Goal: Transaction & Acquisition: Book appointment/travel/reservation

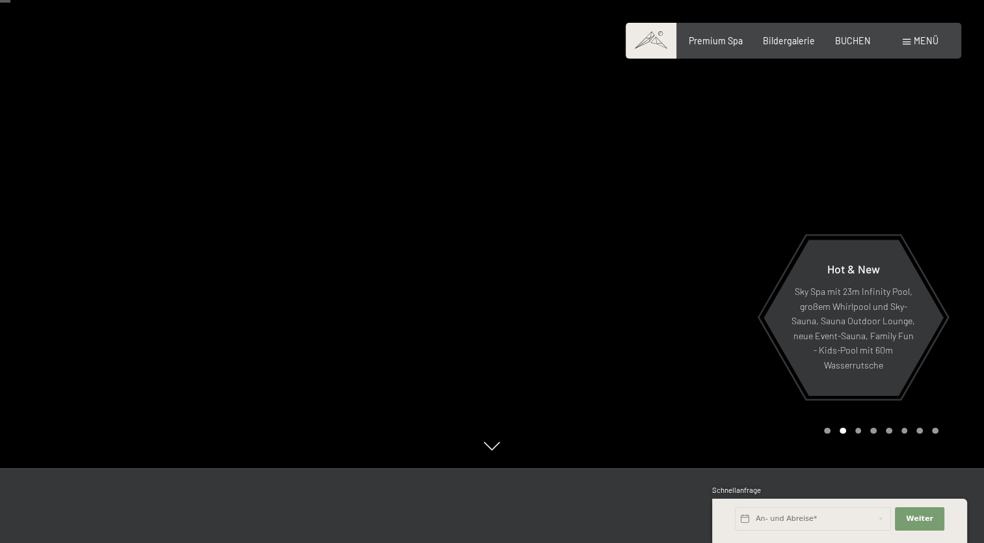
scroll to position [75, 0]
click at [783, 35] on span "Bildergalerie" at bounding box center [789, 38] width 52 height 11
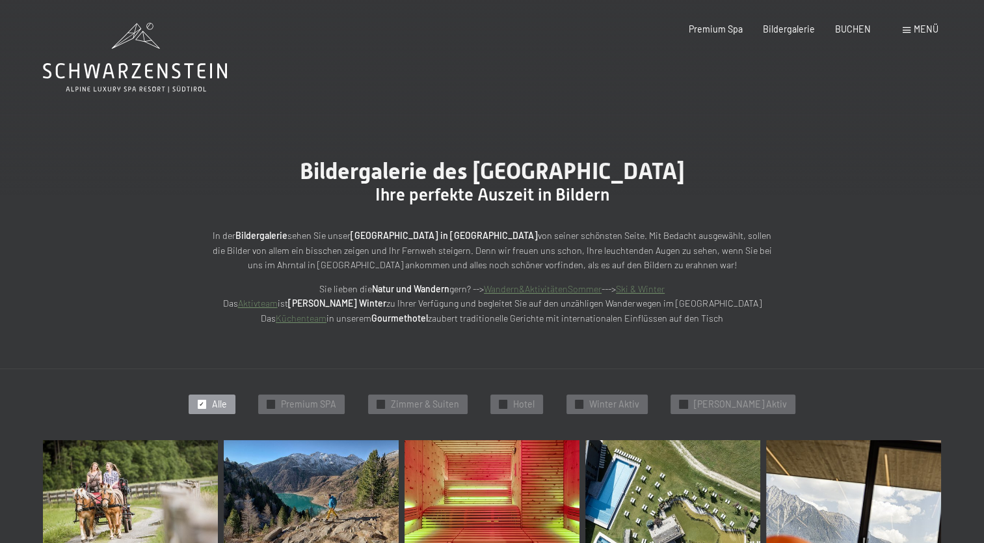
click at [910, 30] on span at bounding box center [907, 30] width 8 height 6
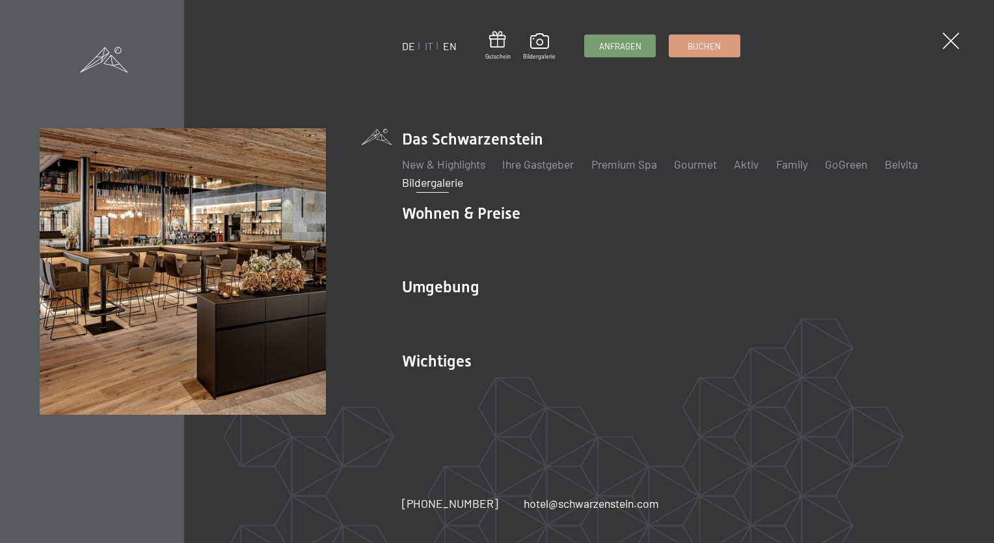
click at [448, 46] on link "EN" at bounding box center [450, 46] width 14 height 12
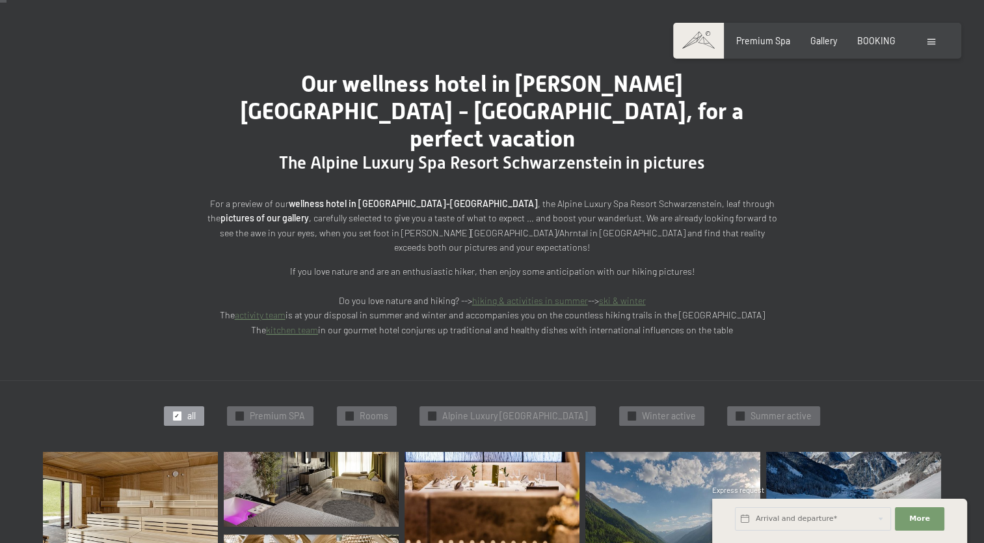
scroll to position [85, 0]
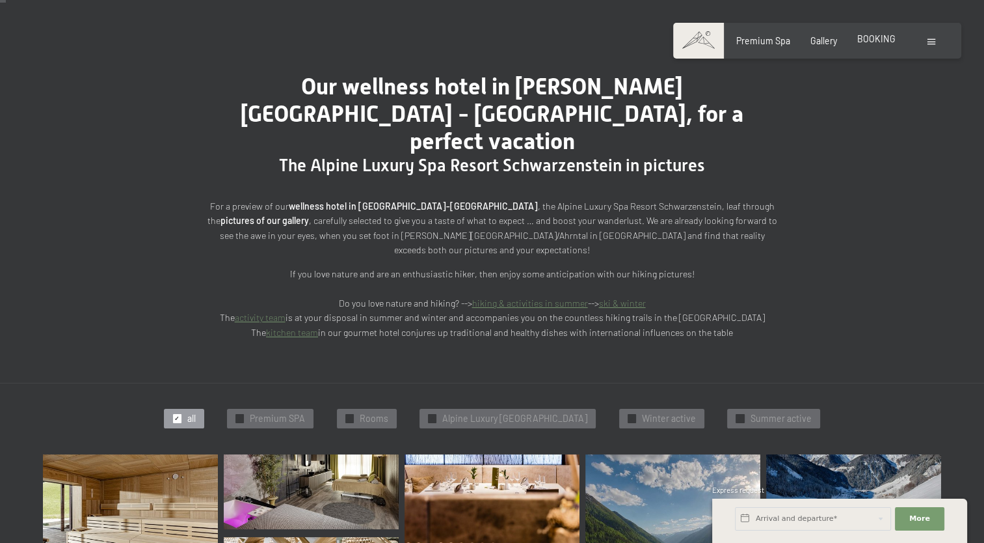
click at [879, 46] on div "Premium Spa Gallery BOOKING" at bounding box center [806, 40] width 220 height 13
click at [879, 38] on span "BOOKING" at bounding box center [876, 38] width 38 height 11
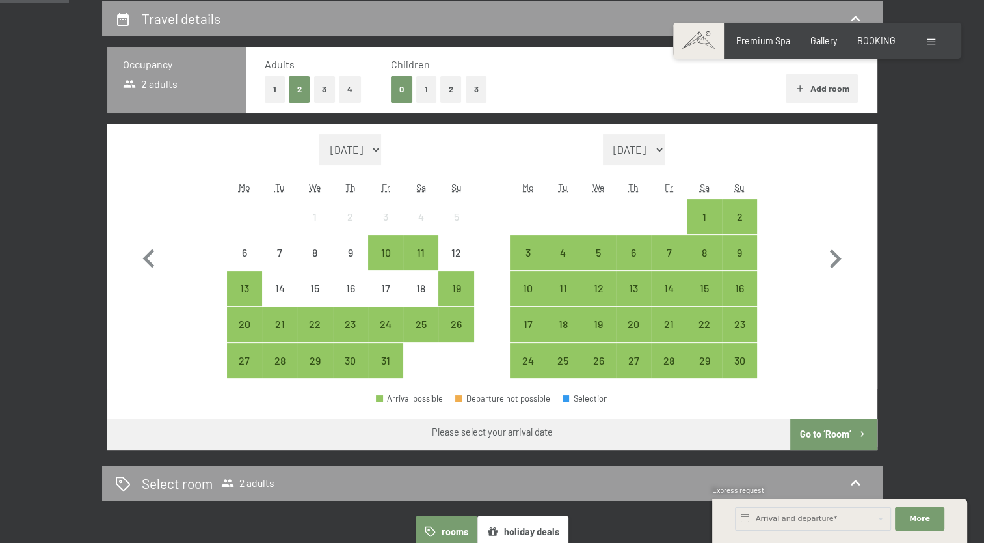
scroll to position [299, 0]
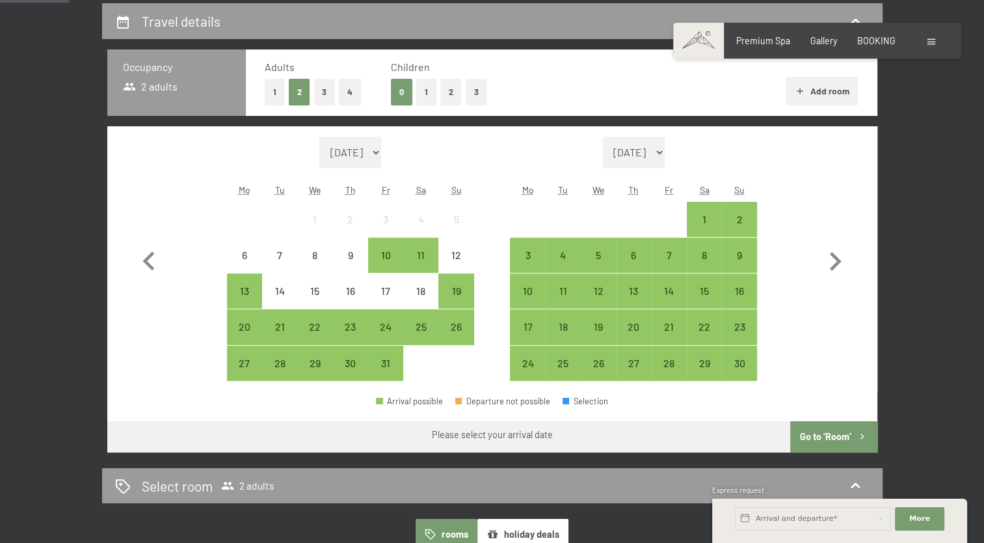
click at [446, 87] on button "2" at bounding box center [450, 92] width 21 height 27
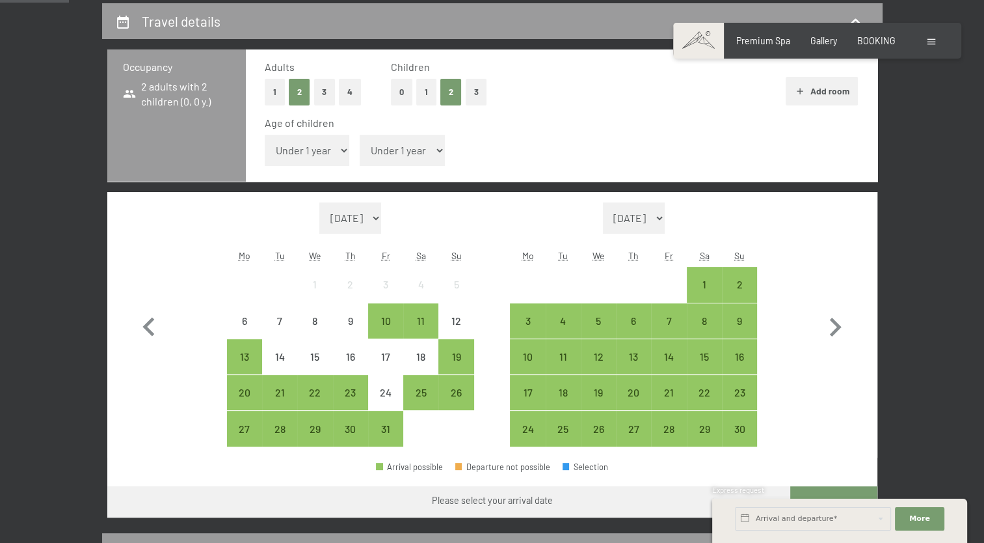
click at [333, 144] on select "Under 1 year 1 year 2 years 3 years 4 years 5 years 6 years 7 years 8 years 9 y…" at bounding box center [307, 150] width 85 height 31
select select "3"
click at [265, 135] on select "Under 1 year 1 year 2 years 3 years 4 years 5 years 6 years 7 years 8 years 9 y…" at bounding box center [307, 150] width 85 height 31
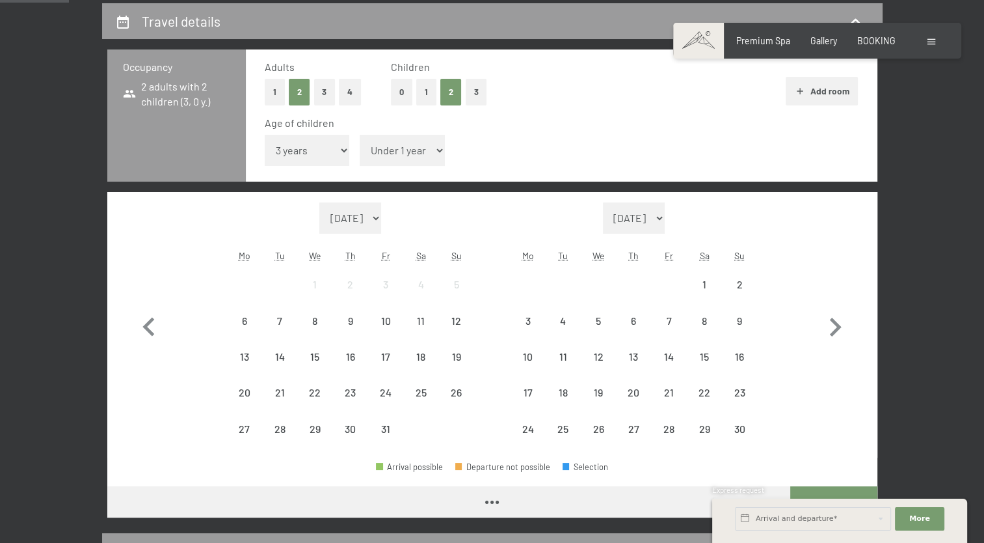
click at [437, 149] on select "Under 1 year 1 year 2 years 3 years 4 years 5 years 6 years 7 years 8 years 9 y…" at bounding box center [402, 150] width 85 height 31
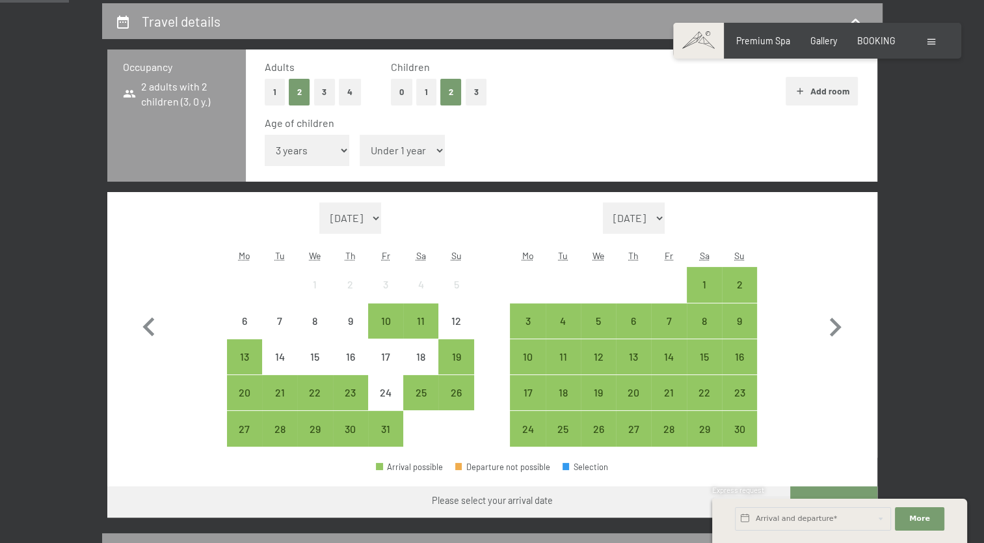
select select "3"
click at [360, 135] on select "Under 1 year 1 year 2 years 3 years 4 years 5 years 6 years 7 years 8 years 9 y…" at bounding box center [402, 150] width 85 height 31
click at [835, 323] on icon "button" at bounding box center [836, 326] width 12 height 19
select select "2025-11-01"
select select "2025-12-01"
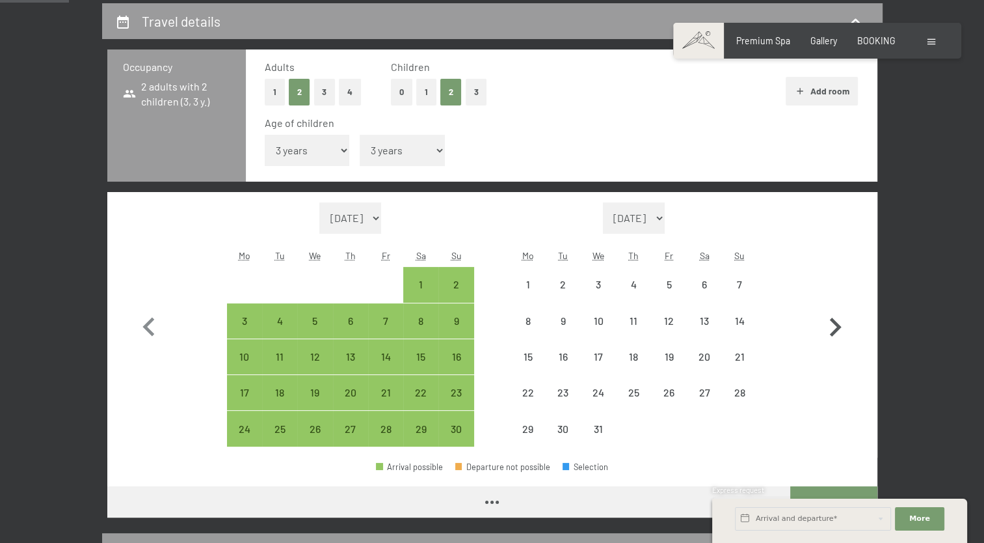
click at [835, 323] on icon "button" at bounding box center [836, 326] width 12 height 19
select select "2025-12-01"
select select "2026-01-01"
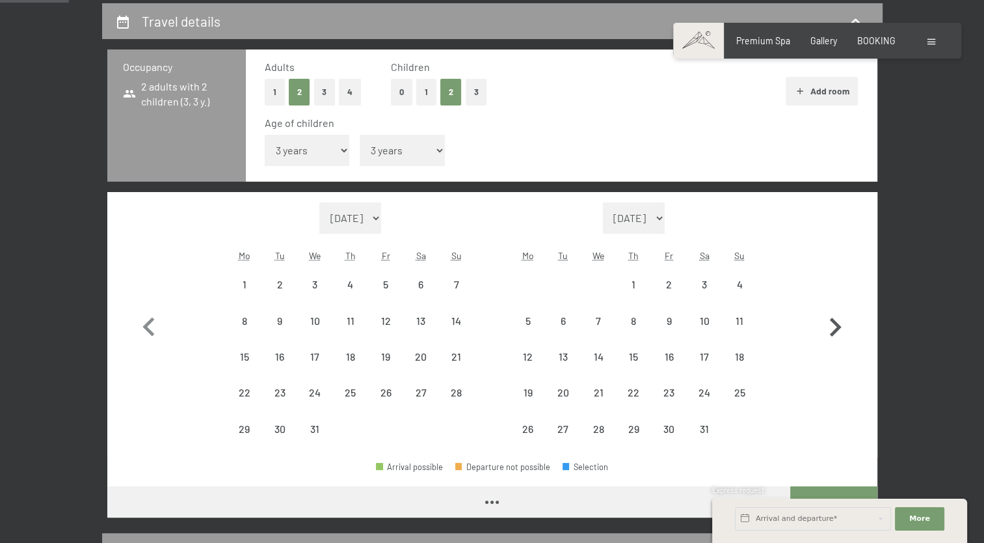
select select "2025-12-01"
select select "2026-01-01"
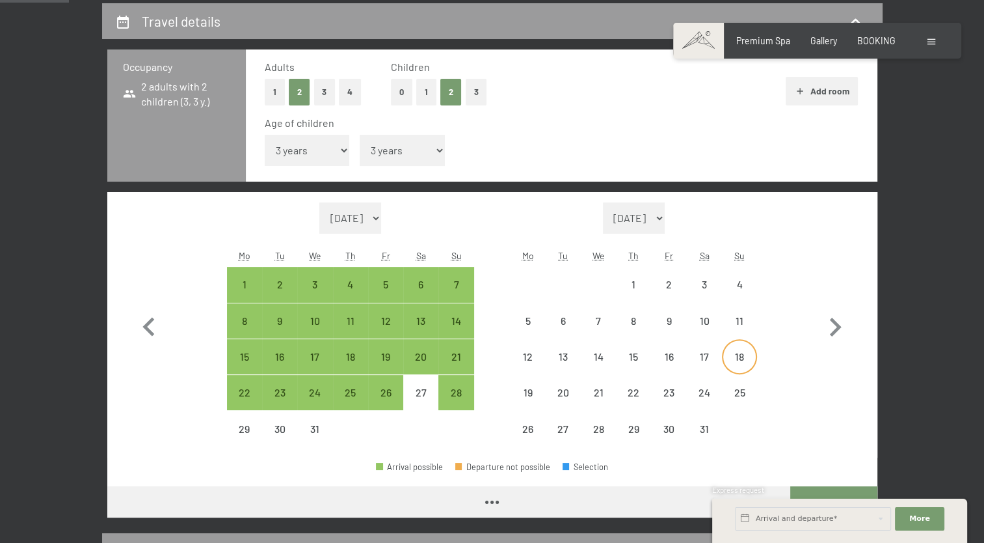
select select "2025-12-01"
select select "2026-01-01"
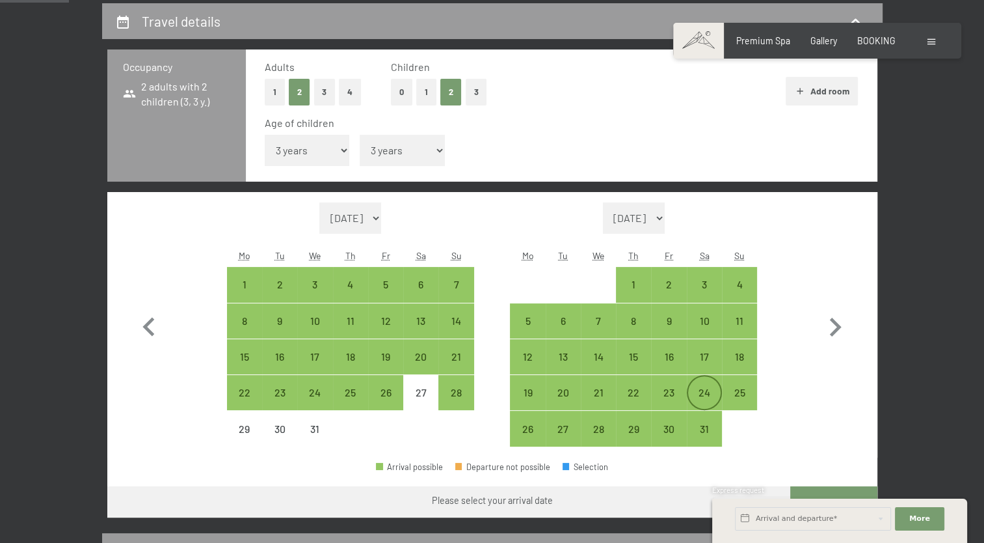
click at [705, 389] on div "24" at bounding box center [704, 403] width 33 height 33
select select "2025-12-01"
select select "2026-01-01"
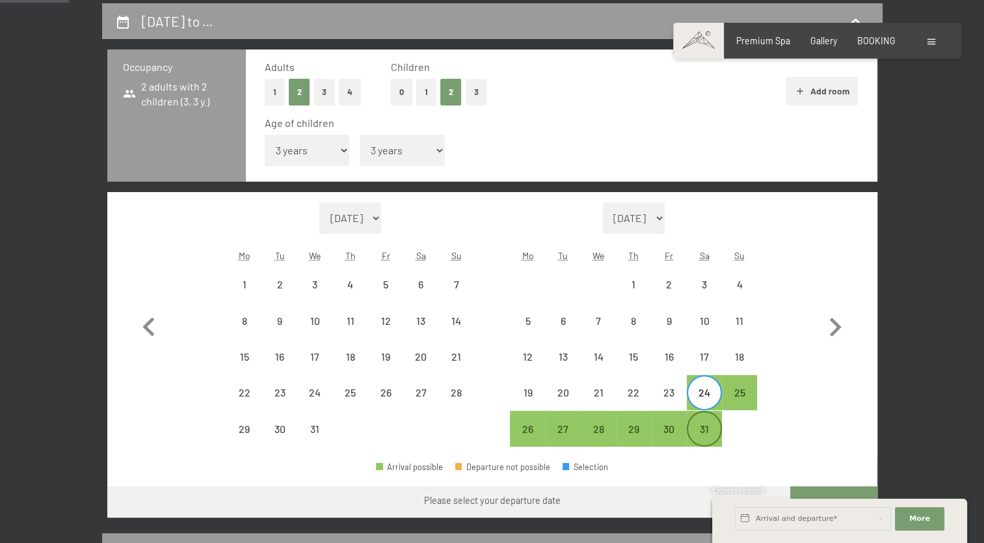
click at [708, 429] on div "31" at bounding box center [704, 439] width 33 height 33
select select "2025-12-01"
select select "2026-01-01"
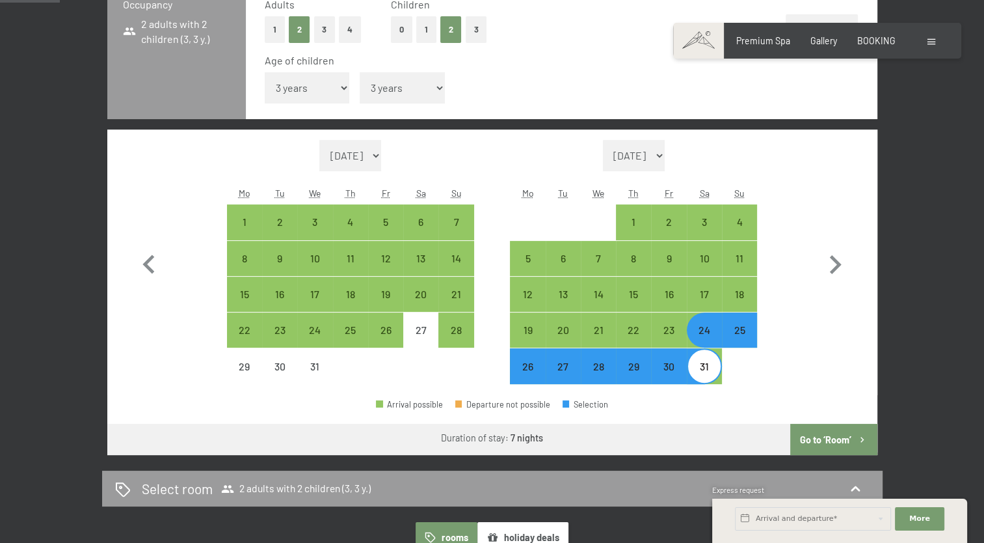
scroll to position [367, 0]
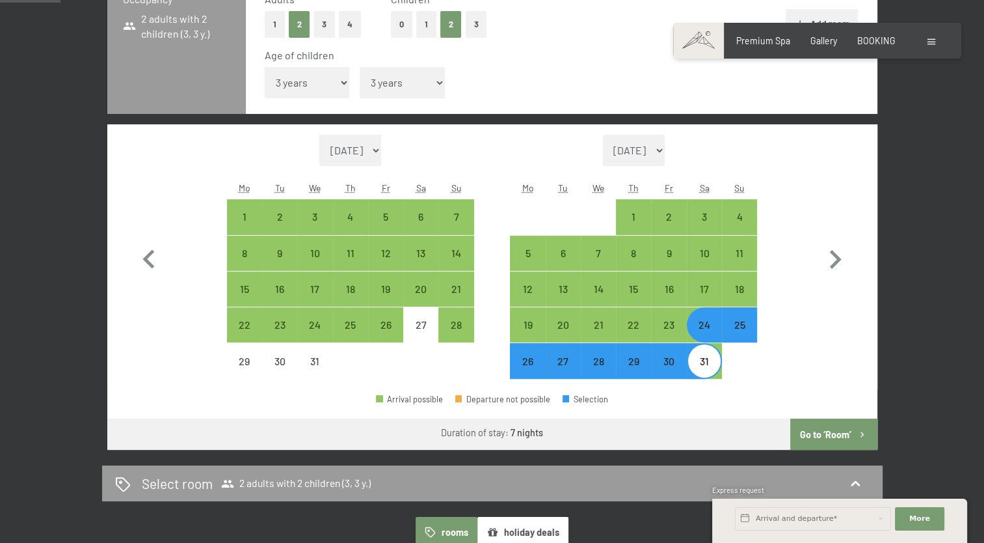
click at [827, 438] on button "Go to ‘Room’" at bounding box center [833, 433] width 87 height 31
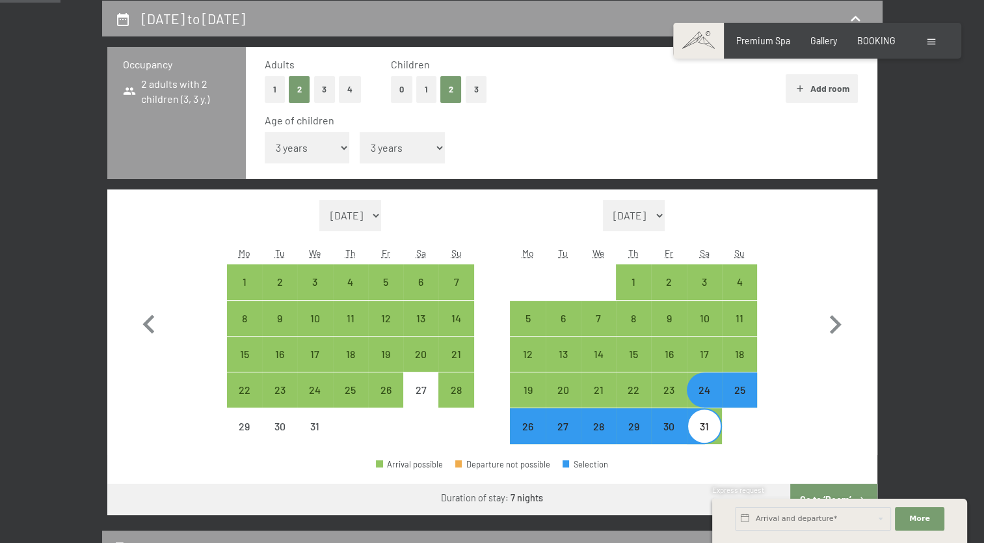
select select "2025-12-01"
select select "2026-01-01"
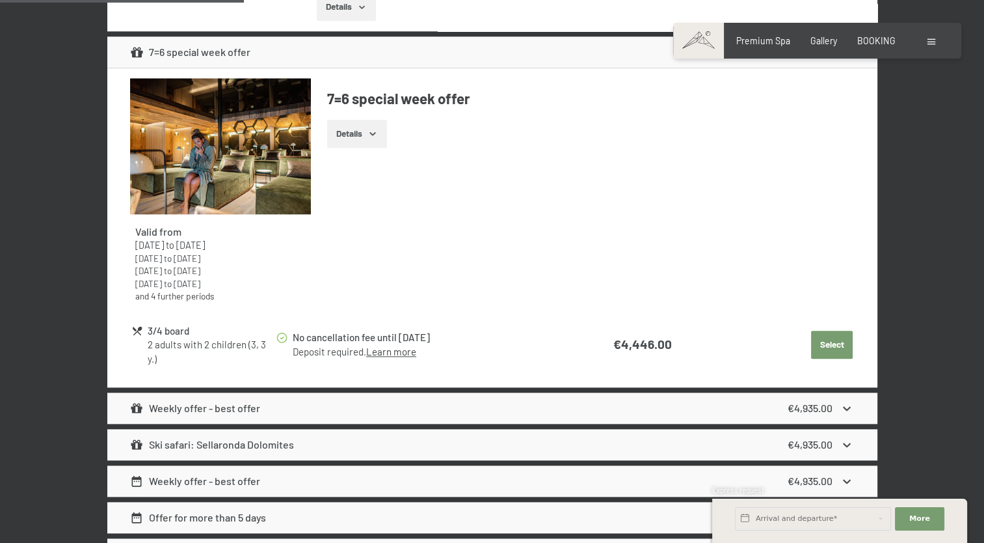
scroll to position [1371, 0]
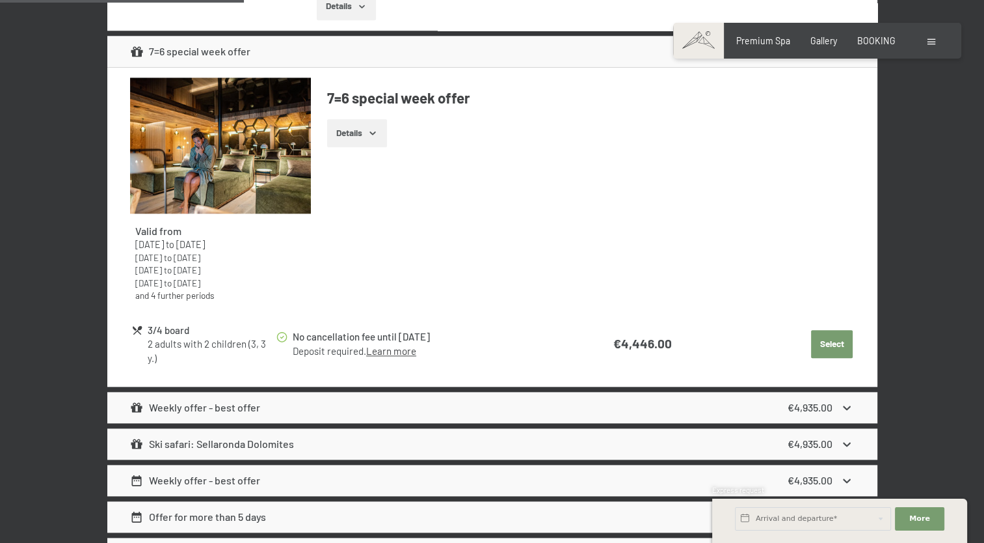
click at [848, 403] on icon at bounding box center [847, 408] width 14 height 14
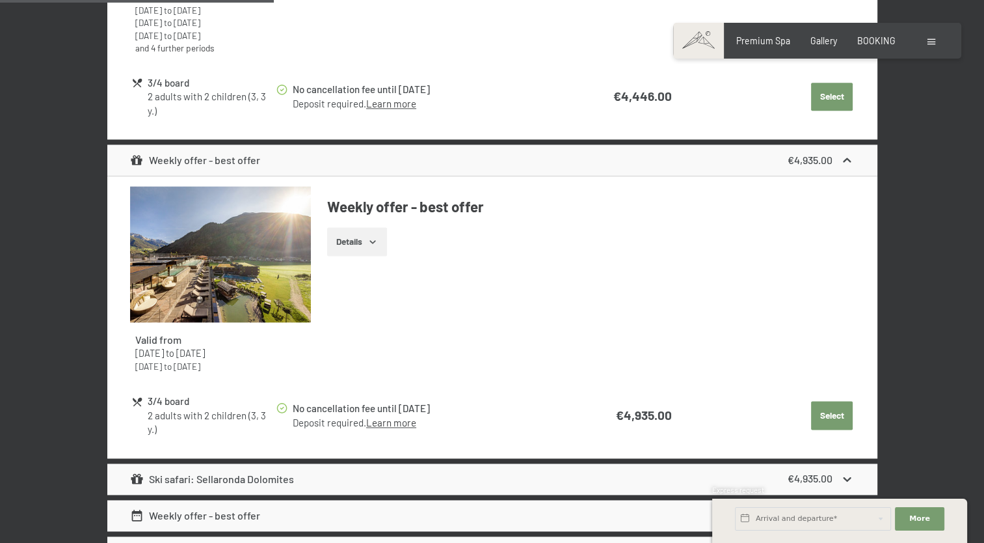
scroll to position [1618, 0]
click at [375, 240] on icon "button" at bounding box center [372, 241] width 6 height 3
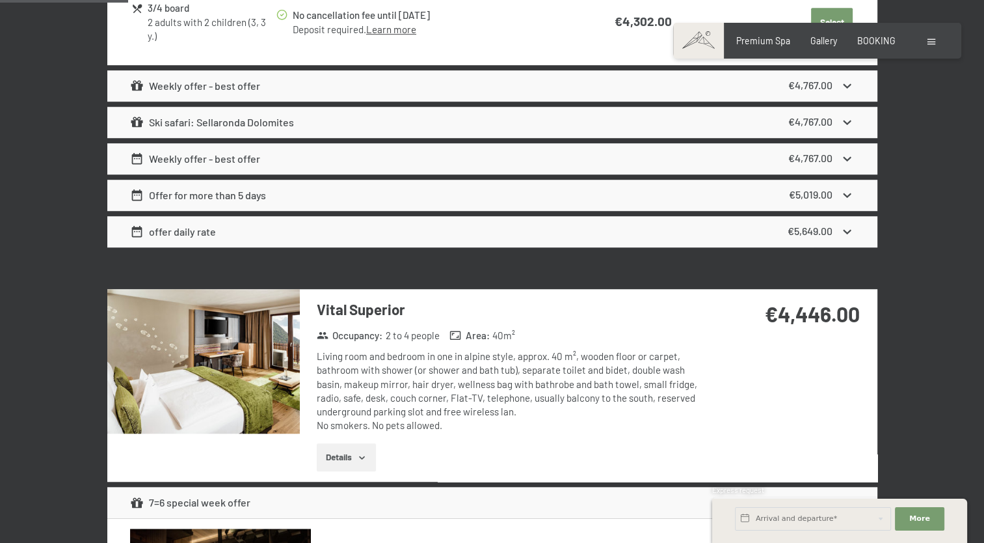
scroll to position [658, 0]
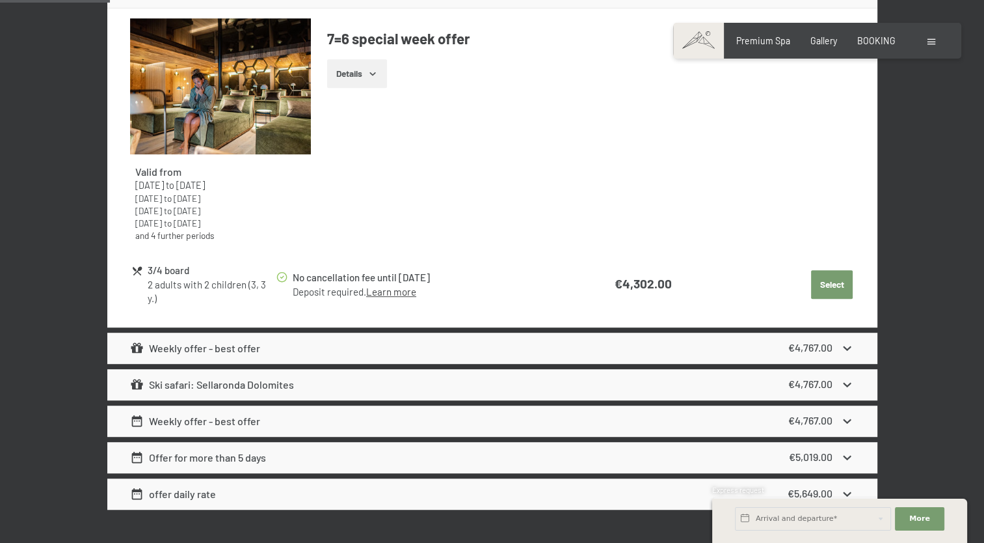
click at [405, 291] on link "Learn more" at bounding box center [391, 292] width 50 height 12
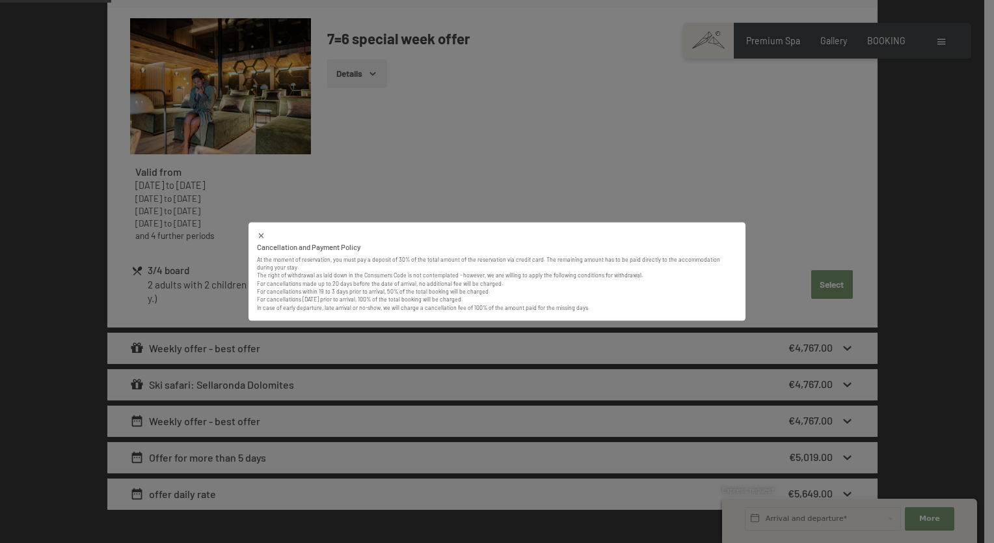
click at [263, 235] on icon at bounding box center [261, 236] width 8 height 8
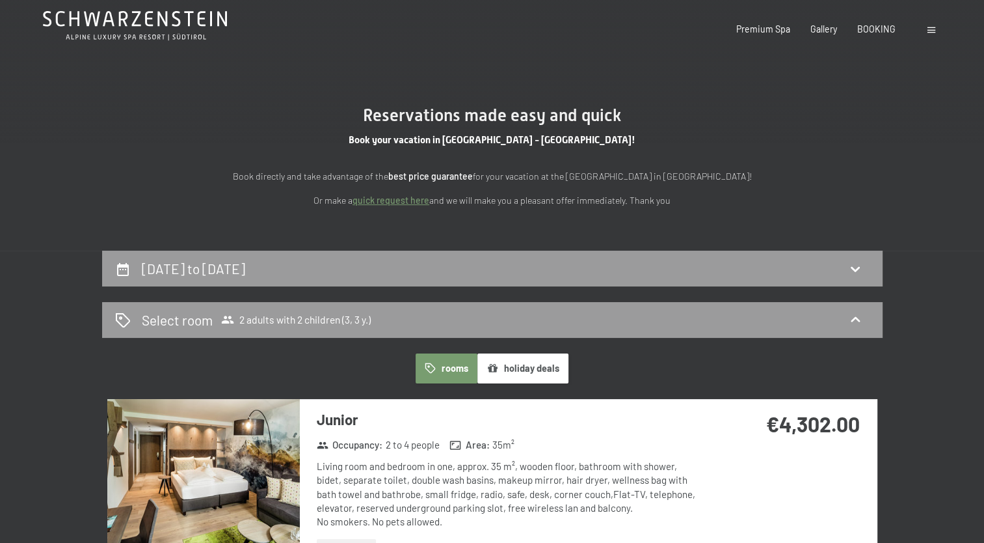
scroll to position [0, 0]
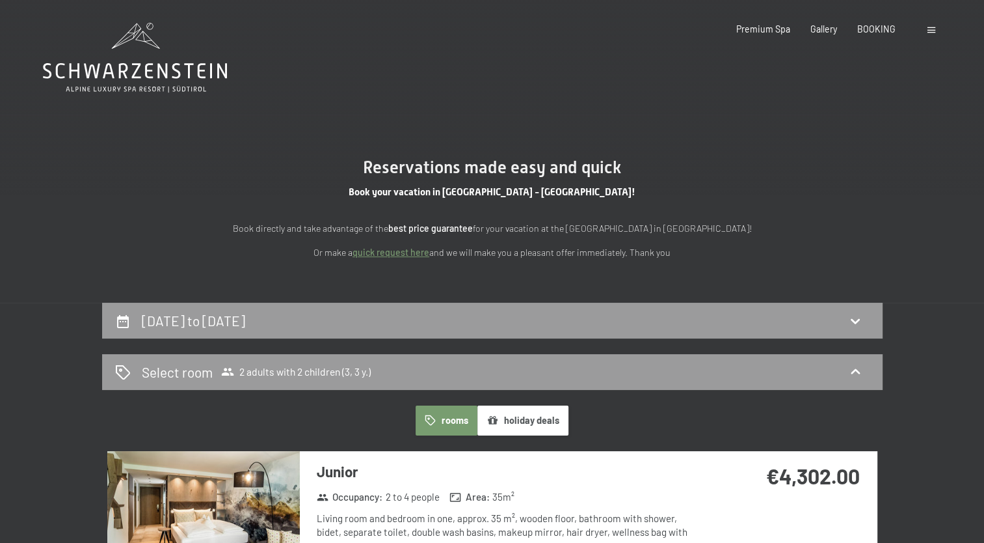
click at [128, 77] on icon at bounding box center [135, 58] width 184 height 70
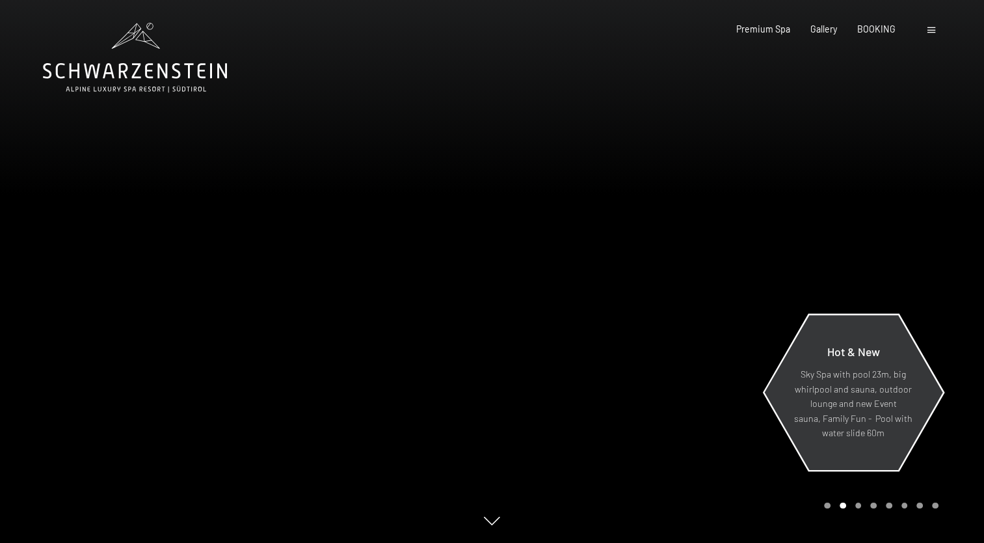
click at [844, 382] on p "Sky Spa with pool 23m, big whirlpool and sauna, outdoor lounge and new Event sa…" at bounding box center [853, 404] width 124 height 74
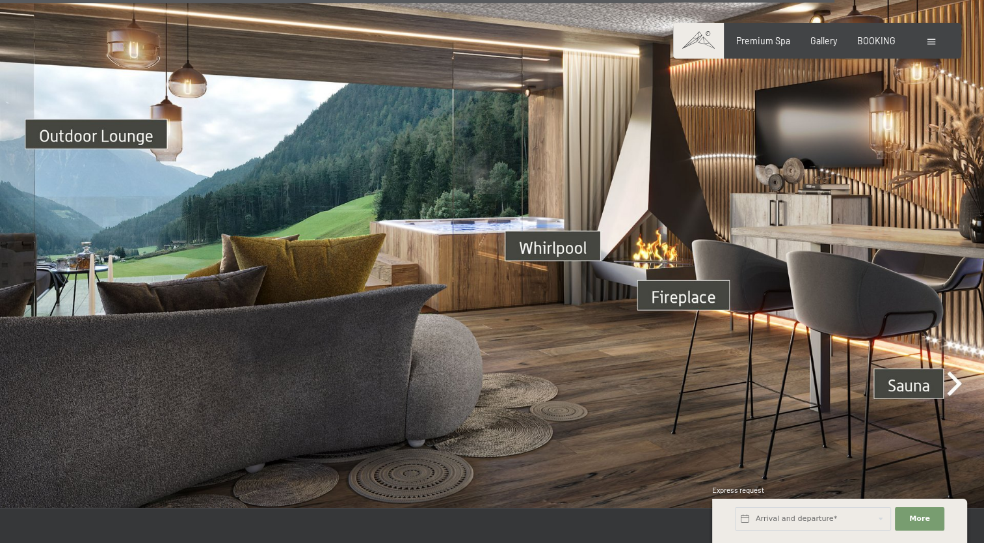
scroll to position [4083, 0]
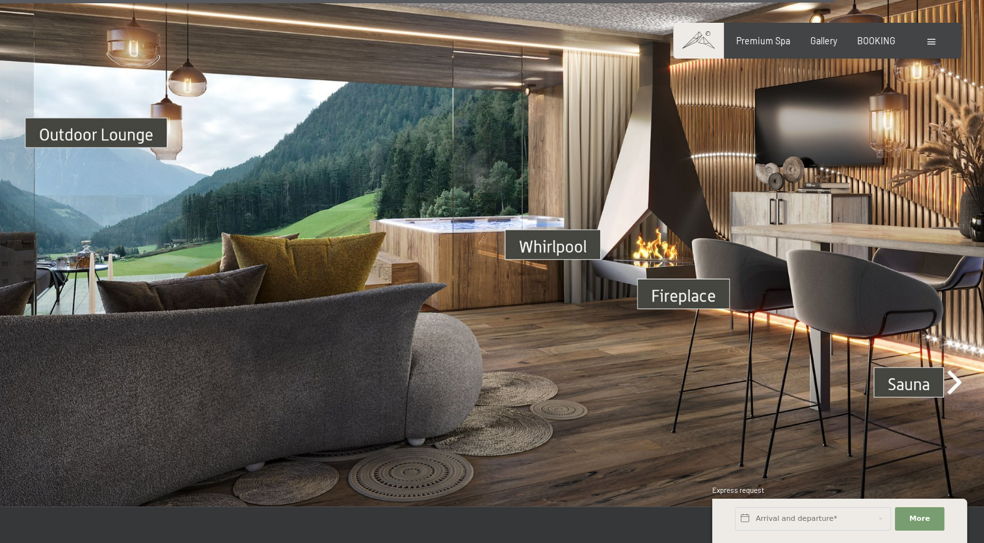
click at [955, 379] on img at bounding box center [492, 230] width 984 height 554
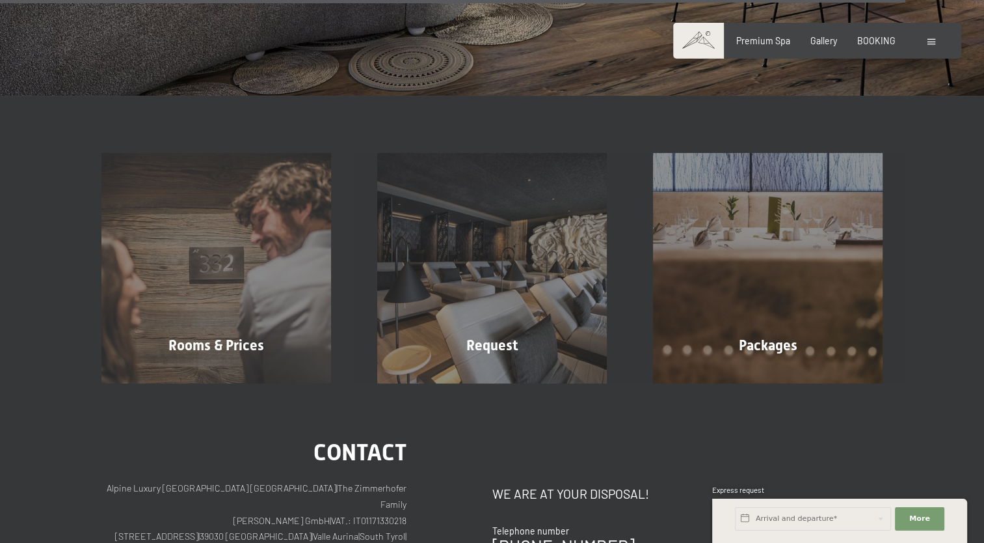
scroll to position [4494, 0]
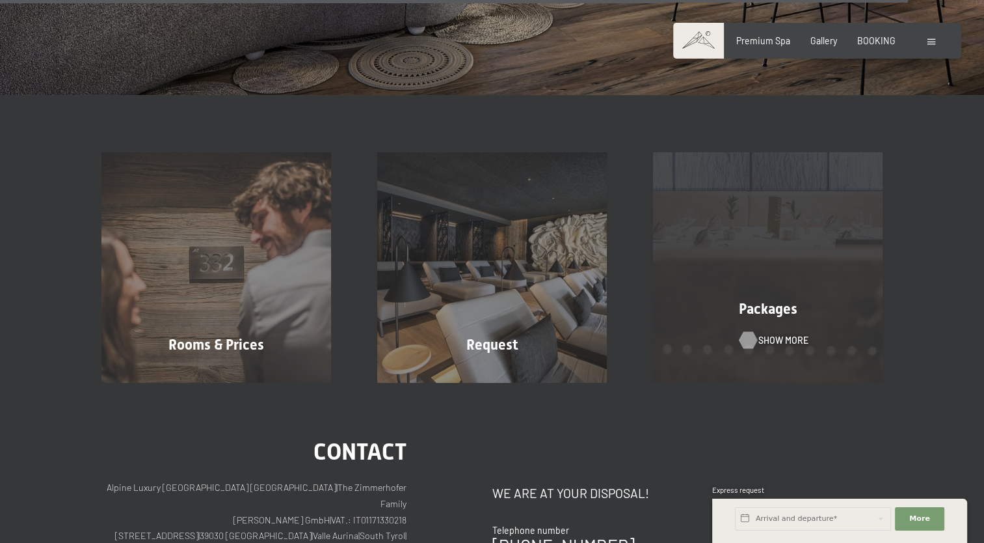
click at [772, 335] on span "Show more" at bounding box center [784, 340] width 50 height 13
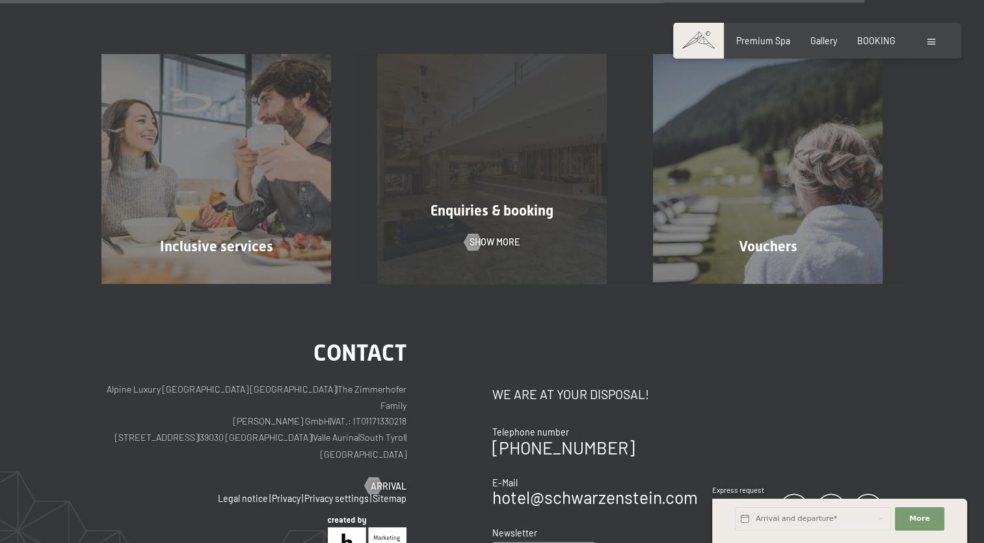
scroll to position [2009, 0]
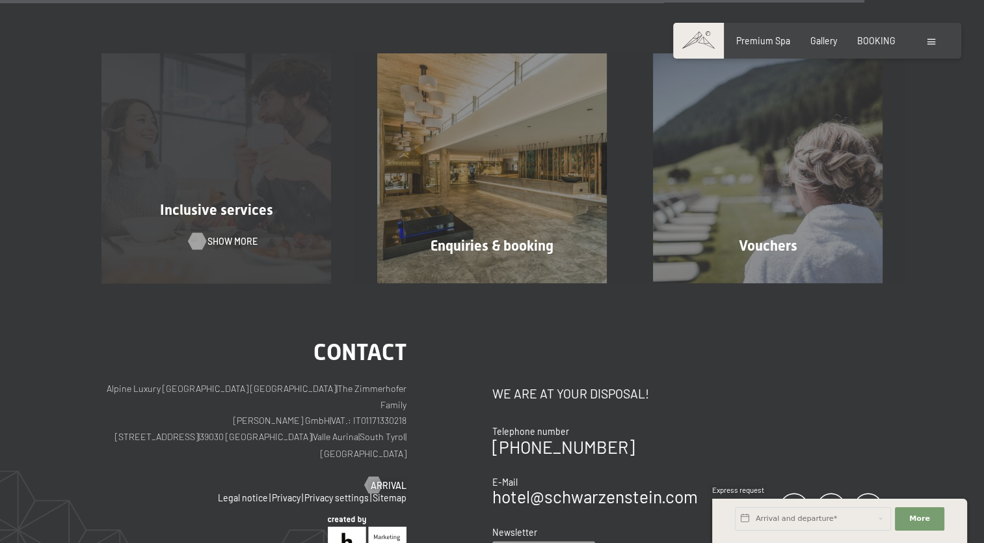
click at [216, 239] on span "Show more" at bounding box center [233, 241] width 50 height 13
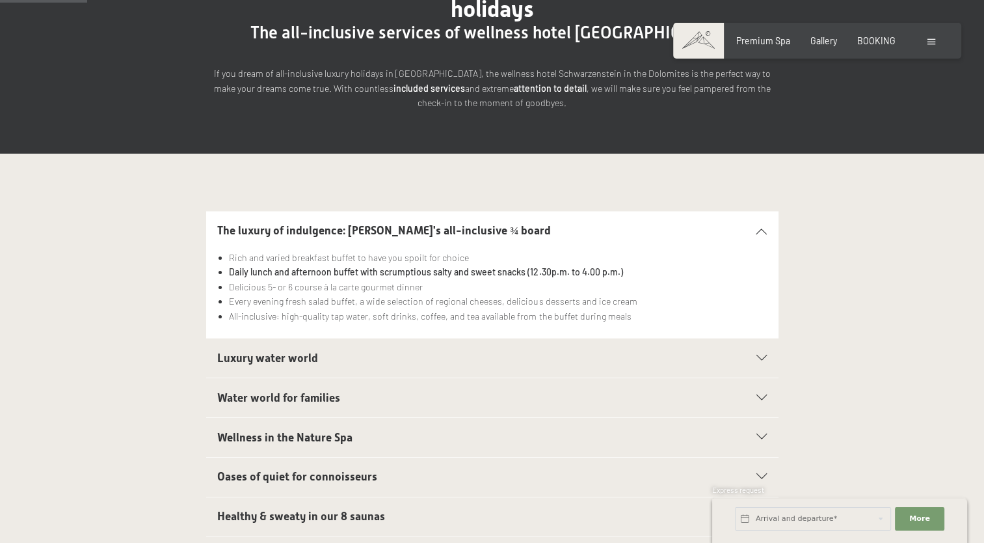
scroll to position [190, 0]
click at [761, 355] on icon at bounding box center [762, 358] width 10 height 6
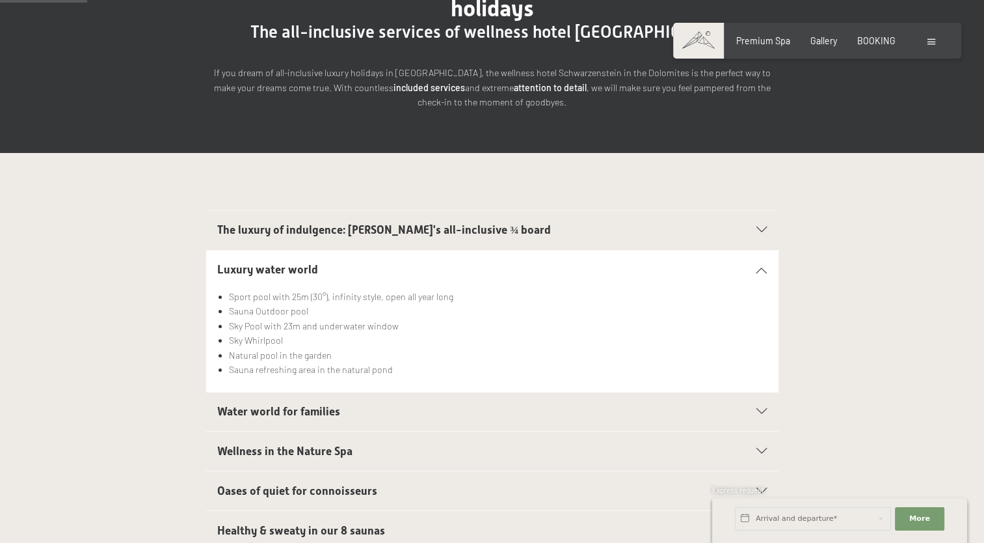
click at [764, 409] on icon at bounding box center [762, 412] width 10 height 6
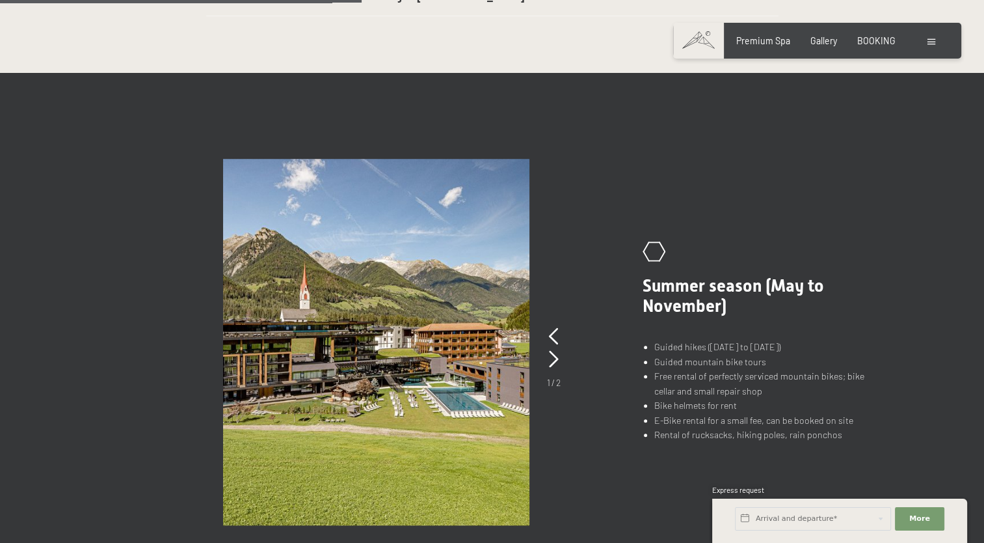
scroll to position [790, 0]
